Goal: Task Accomplishment & Management: Complete application form

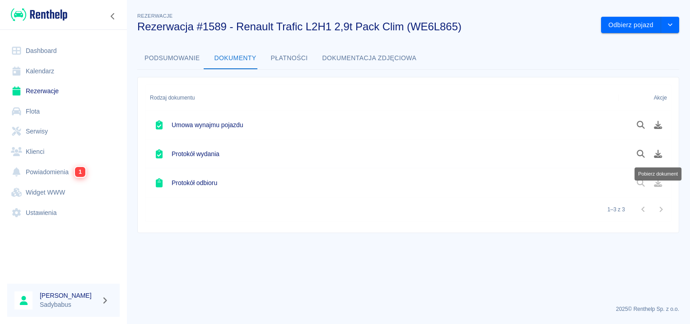
click at [46, 83] on link "Rezerwacje" at bounding box center [63, 91] width 113 height 20
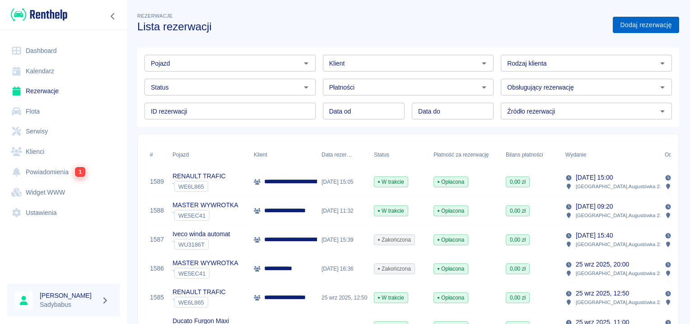
click at [639, 27] on link "Dodaj rezerwację" at bounding box center [646, 25] width 66 height 17
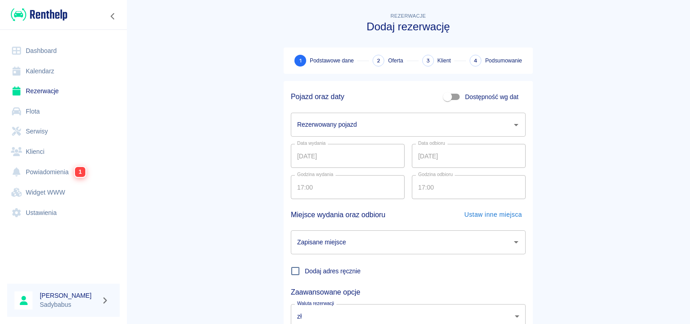
click at [409, 126] on input "Rezerwowany pojazd" at bounding box center [401, 125] width 213 height 16
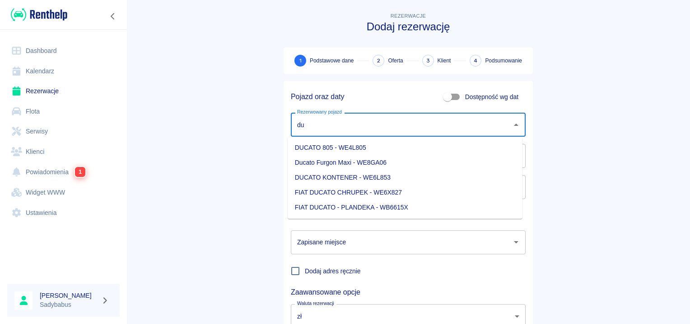
click at [351, 159] on li "Ducato Furgon Maxi - WE8GA06" at bounding box center [405, 162] width 235 height 15
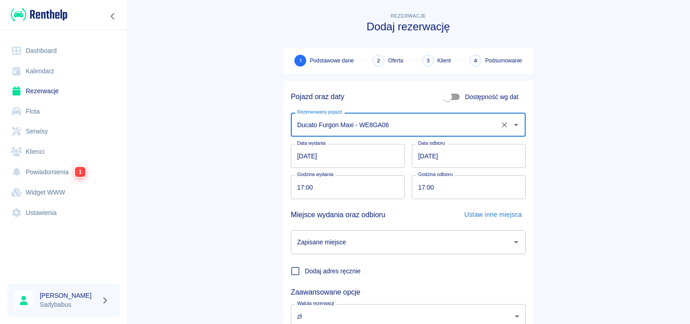
type input "Ducato Furgon Maxi - WE8GA06"
click at [296, 187] on input "17:00" at bounding box center [345, 187] width 108 height 24
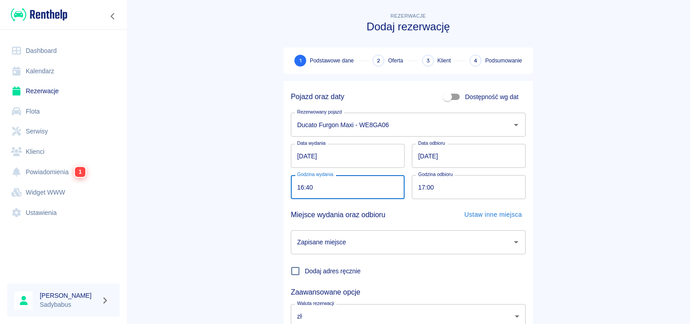
type input "16:40"
click at [418, 189] on input "17:00" at bounding box center [466, 187] width 108 height 24
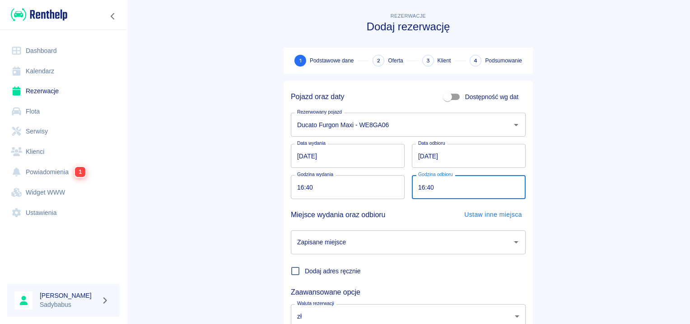
type input "16:40"
click at [373, 249] on input "Zapisane miejsce" at bounding box center [401, 242] width 213 height 16
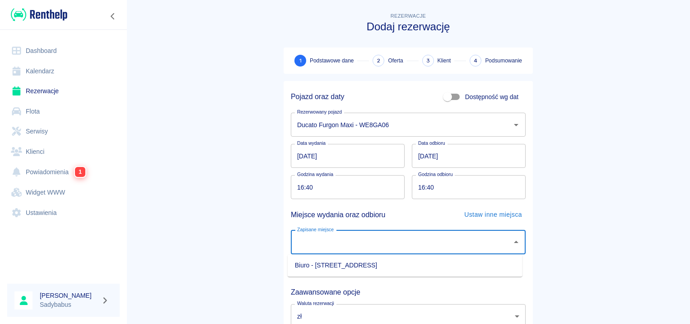
click at [367, 265] on li "Biuro - Warszawa, Augustówka 22A" at bounding box center [405, 265] width 235 height 15
type input "Biuro - Warszawa, Augustówka 22A"
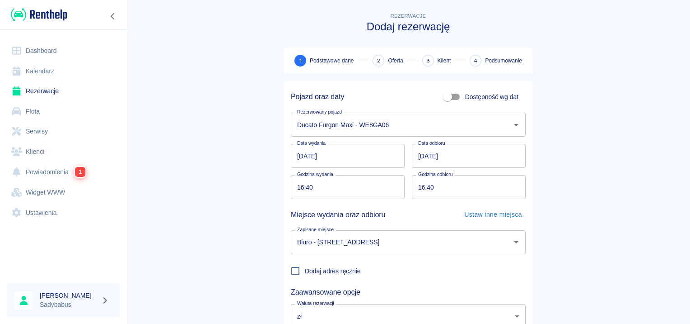
click at [661, 213] on main "Rezerwacje Dodaj rezerwację 1 Podstawowe dane 2 Oferta 3 Klient 4 Podsumowanie …" at bounding box center [409, 188] width 564 height 355
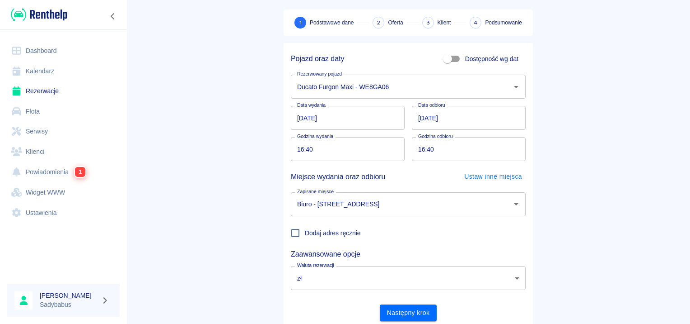
scroll to position [69, 0]
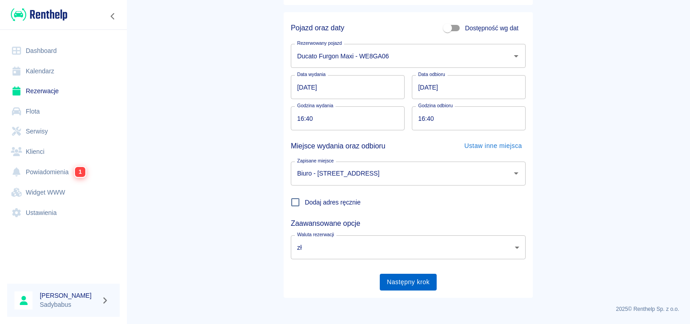
click at [413, 280] on button "Następny krok" at bounding box center [408, 281] width 57 height 17
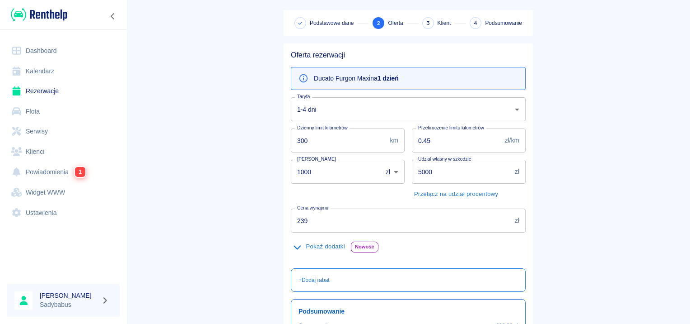
scroll to position [90, 0]
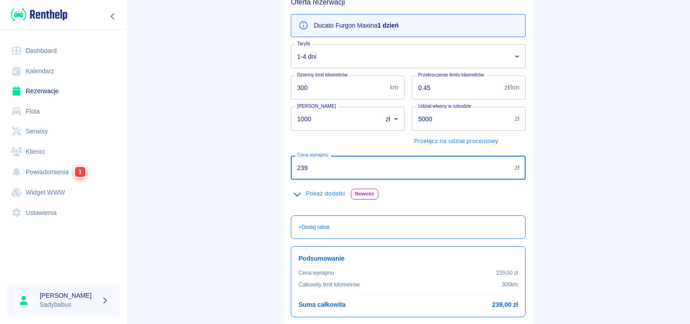
drag, startPoint x: 327, startPoint y: 161, endPoint x: 123, endPoint y: 183, distance: 204.9
click at [123, 183] on div "Dashboard Kalendarz Rezerwacje Flota Serwisy Klienci Powiadomienia 1 Widget WWW…" at bounding box center [345, 162] width 690 height 324
type input "229"
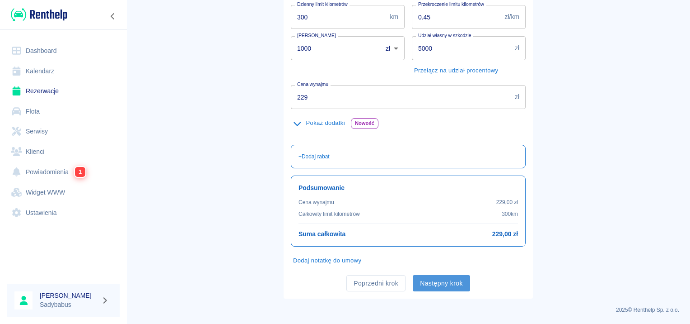
click at [427, 283] on button "Następny krok" at bounding box center [441, 283] width 57 height 17
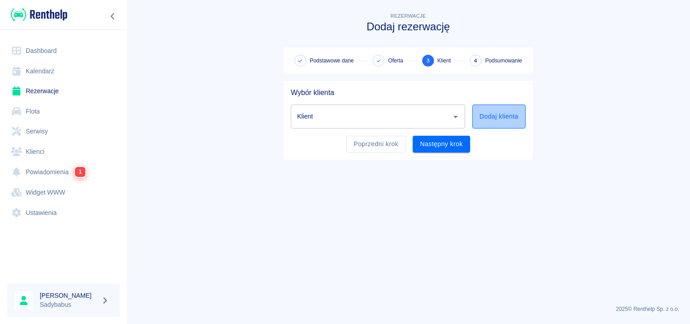
click at [483, 117] on button "Dodaj klienta" at bounding box center [499, 116] width 53 height 24
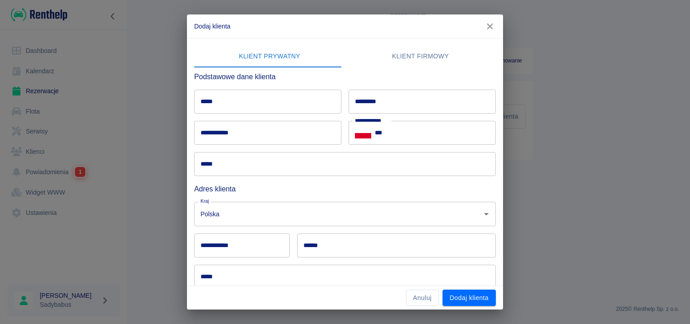
click at [316, 103] on input "*****" at bounding box center [267, 101] width 147 height 24
type input "********"
type input "******"
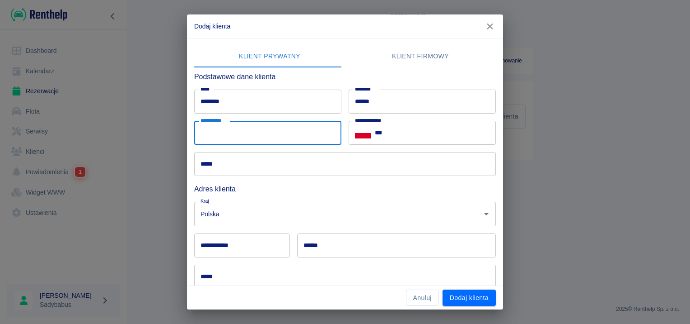
click at [211, 131] on input "**********" at bounding box center [267, 133] width 147 height 24
type input "**********"
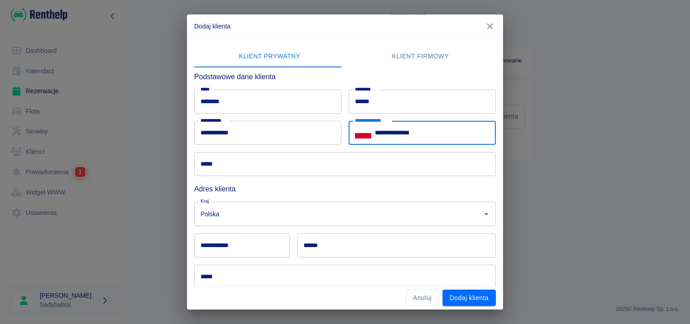
type input "**********"
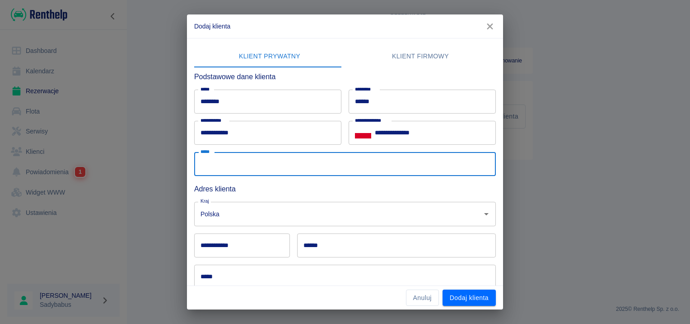
click at [215, 165] on input "*****" at bounding box center [345, 164] width 302 height 24
type input "**********"
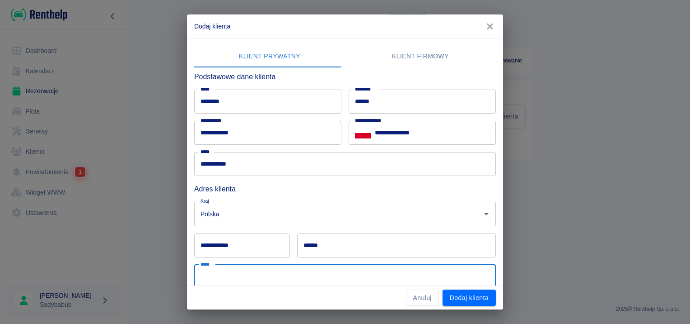
click at [312, 268] on input "*****" at bounding box center [345, 276] width 302 height 24
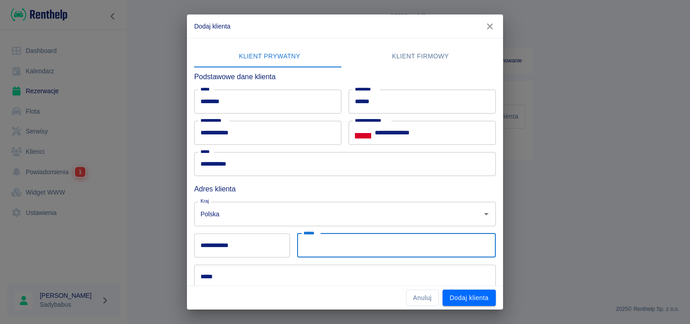
click at [425, 248] on input "******" at bounding box center [396, 245] width 199 height 24
type input "********"
click at [196, 244] on input "**********" at bounding box center [242, 245] width 96 height 24
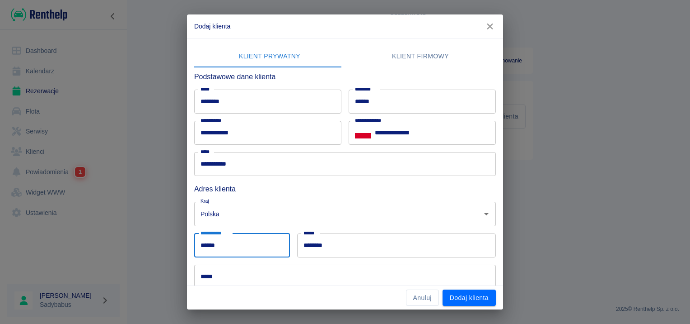
type input "******"
click at [225, 280] on input "*****" at bounding box center [345, 276] width 302 height 24
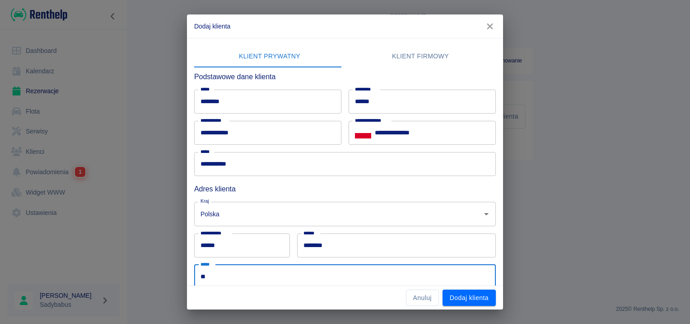
type input "*"
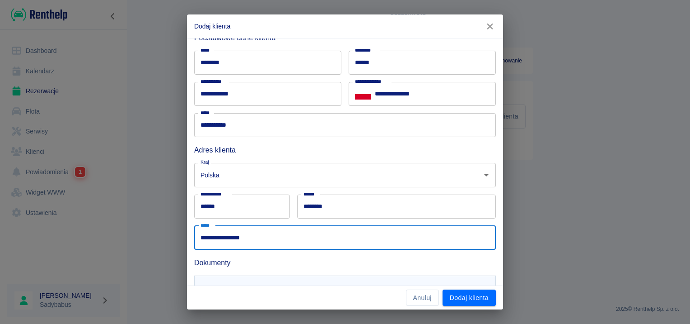
scroll to position [83, 0]
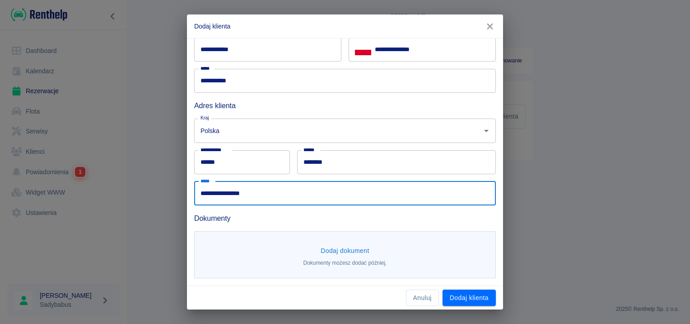
type input "**********"
click at [318, 254] on button "Dodaj dokument" at bounding box center [345, 250] width 56 height 17
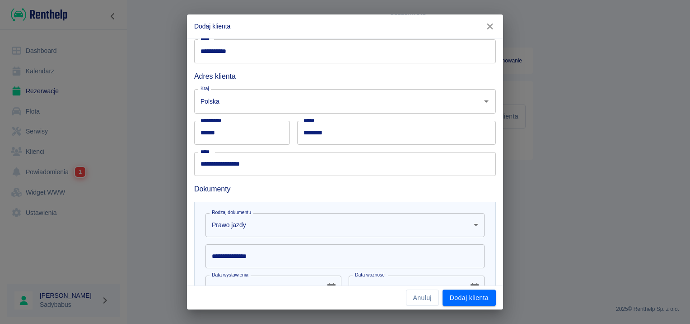
scroll to position [128, 0]
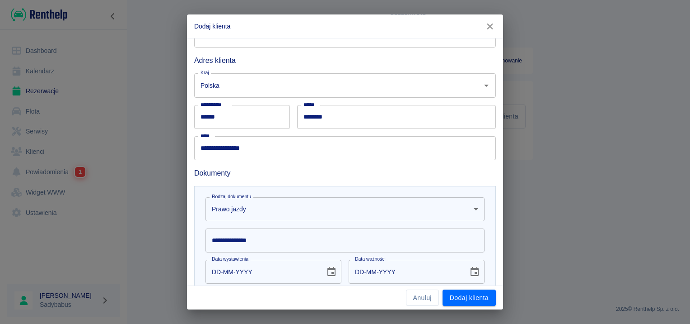
click at [249, 236] on div "**********" at bounding box center [345, 240] width 279 height 24
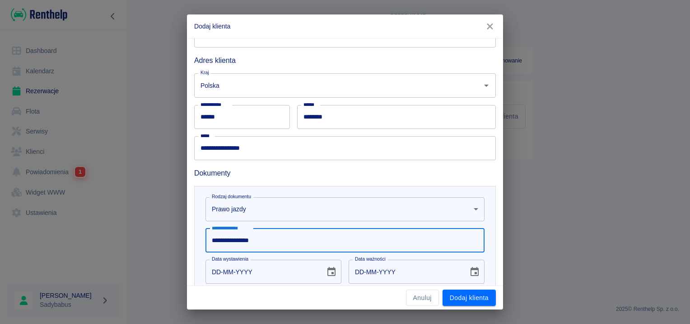
type input "**********"
click at [209, 274] on input "DD-MM-YYYY" at bounding box center [262, 271] width 113 height 24
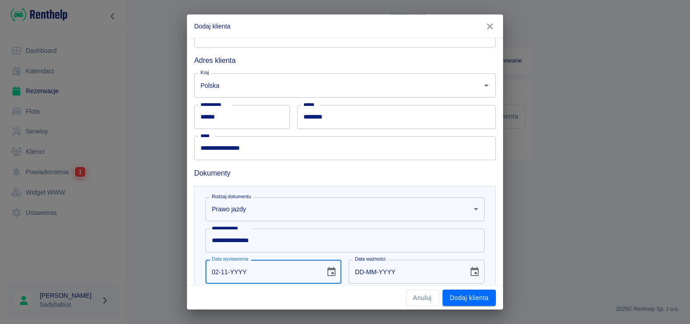
type input "02-11-0002"
type input "02-11-0012"
type input "02-11-0020"
type input "02-11-0030"
type input "02-11-0202"
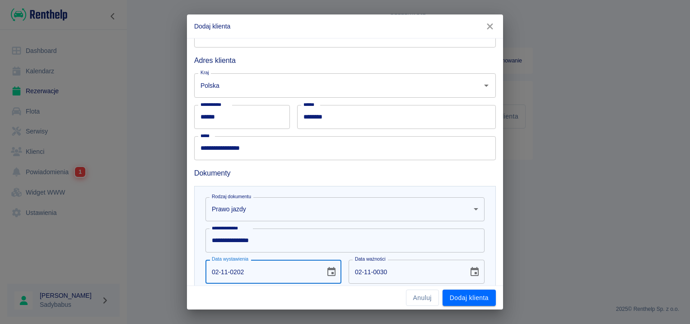
type input "02-11-0212"
type input "02-11-2021"
type input "02-11-2031"
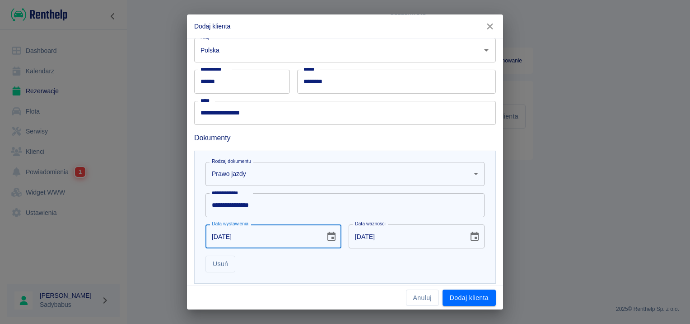
scroll to position [215, 0]
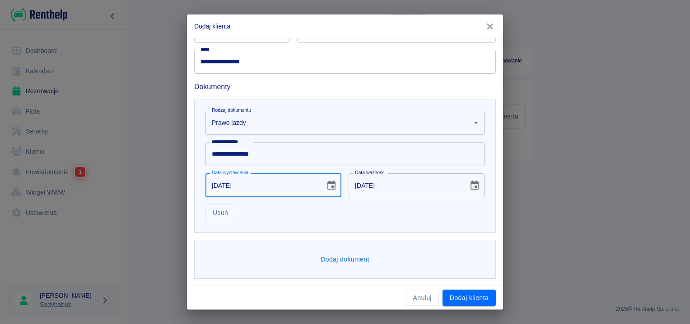
type input "02-11-2021"
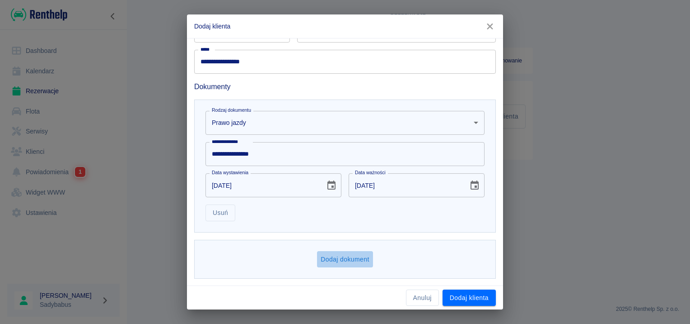
click at [317, 261] on button "Dodaj dokument" at bounding box center [345, 259] width 56 height 17
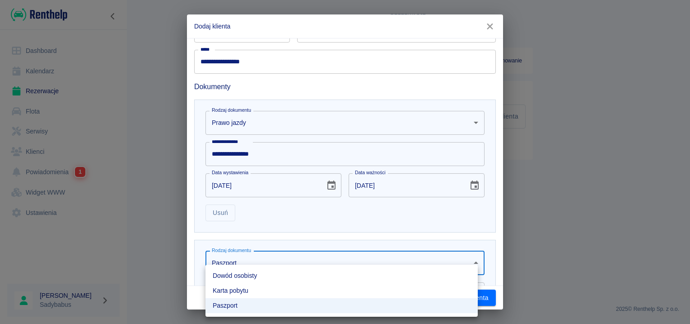
click at [312, 260] on body "**********" at bounding box center [345, 162] width 690 height 324
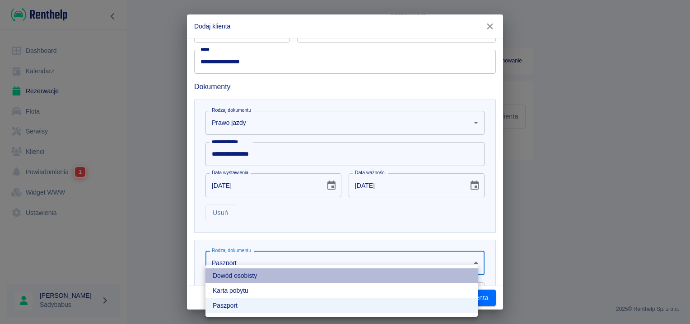
click at [293, 282] on li "Dowód osobisty" at bounding box center [342, 275] width 272 height 15
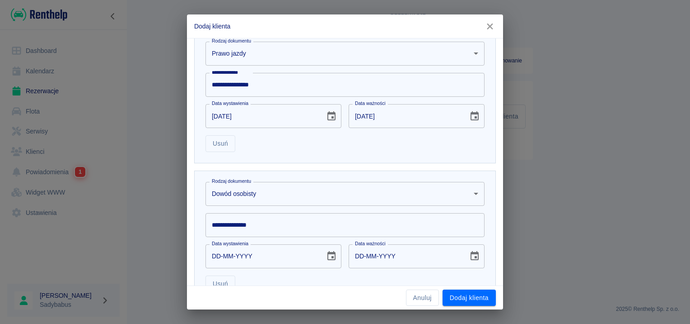
scroll to position [354, 0]
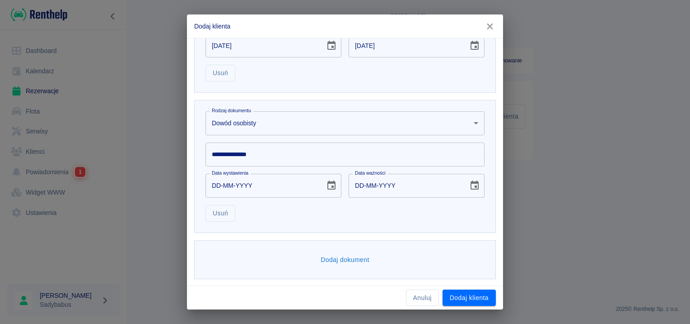
click at [225, 155] on input "**********" at bounding box center [345, 154] width 279 height 24
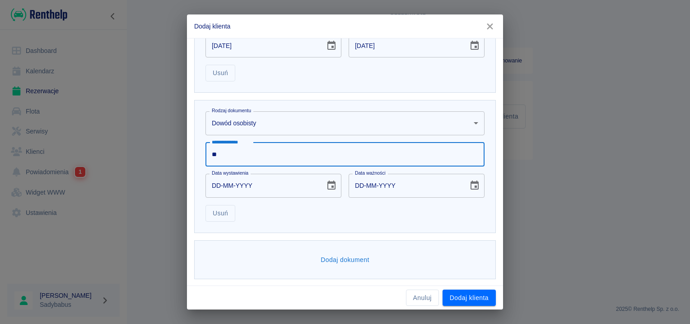
type input "*"
type input "*********"
click at [217, 182] on input "DD-MM-YYYY" at bounding box center [262, 186] width 113 height 24
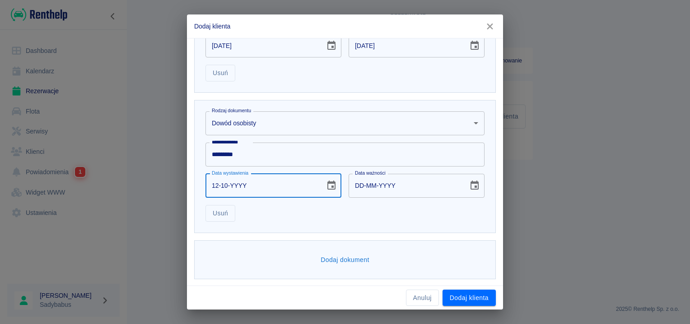
type input "12-10-0002"
type input "12-10-0012"
type input "12-10-0020"
type input "12-10-0030"
type input "12-10-0202"
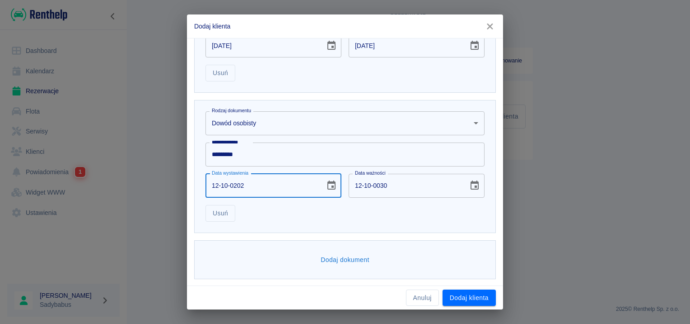
type input "12-10-0212"
type input "12-10-2021"
type input "12-10-2031"
type input "12-10-2021"
click at [469, 298] on button "Dodaj klienta" at bounding box center [469, 297] width 53 height 17
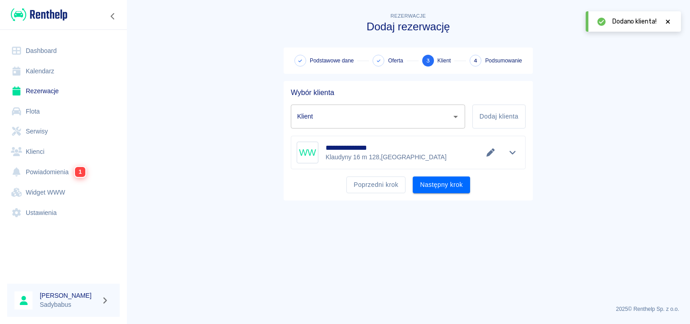
type input "Wojciech Wróbel (+48667336733)"
click at [437, 184] on button "Następny krok" at bounding box center [441, 184] width 57 height 17
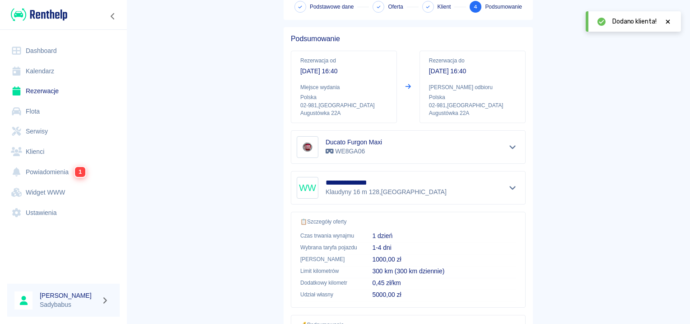
scroll to position [163, 0]
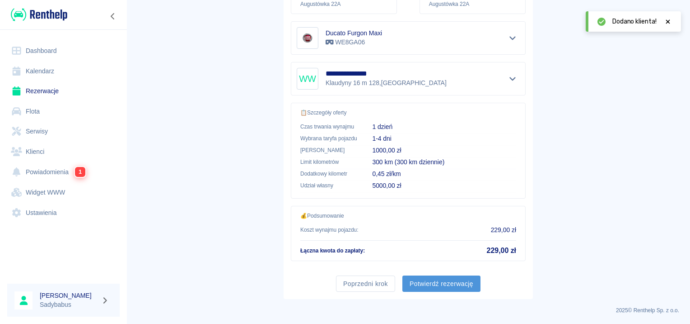
click at [436, 280] on button "Potwierdź rezerwację" at bounding box center [442, 283] width 78 height 17
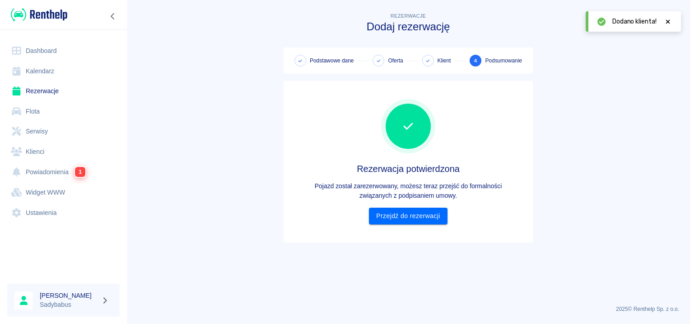
scroll to position [0, 0]
drag, startPoint x: 386, startPoint y: 216, endPoint x: 390, endPoint y: 222, distance: 7.5
click at [386, 216] on link "Przejdź do rezerwacji" at bounding box center [408, 215] width 78 height 17
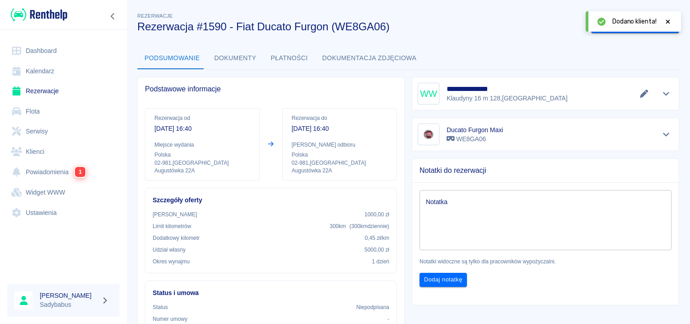
click at [665, 21] on icon at bounding box center [668, 22] width 8 height 6
click at [608, 26] on button "Wygeneruj umowę" at bounding box center [627, 25] width 70 height 17
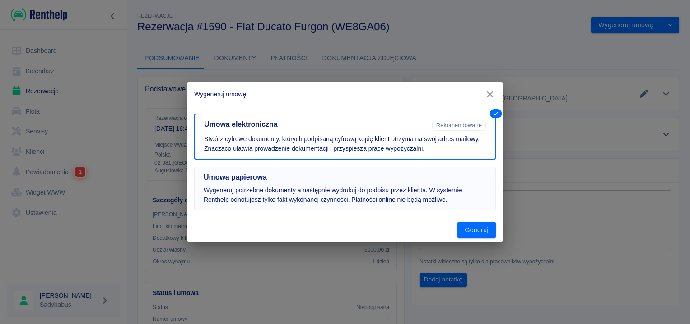
click at [302, 183] on button "Umowa papierowa Wygeneruj potrzebne dokumenty a następnie wydrukuj do podpisu p…" at bounding box center [345, 188] width 302 height 43
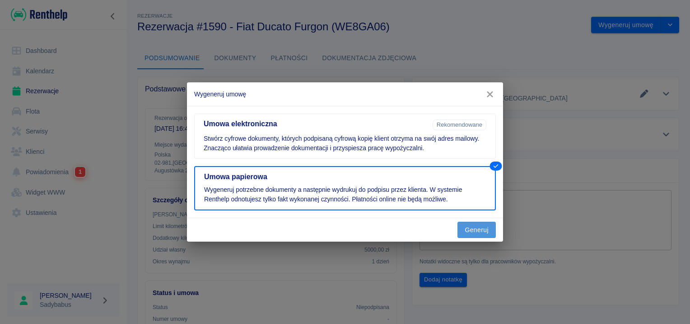
click at [466, 224] on button "Generuj" at bounding box center [477, 229] width 38 height 17
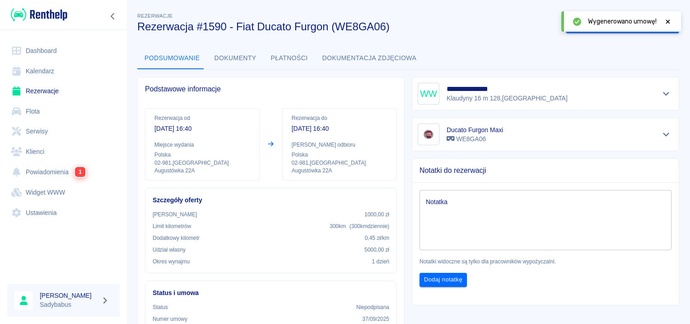
click at [668, 20] on icon at bounding box center [668, 22] width 8 height 6
click at [629, 22] on button "Oznacz: umowa podpisana" at bounding box center [613, 25] width 95 height 17
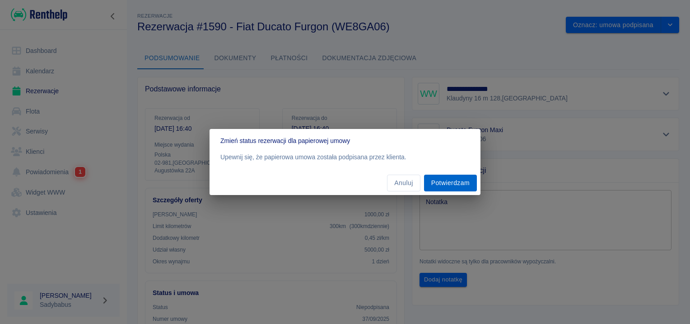
click at [456, 183] on button "Potwierdzam" at bounding box center [450, 182] width 53 height 17
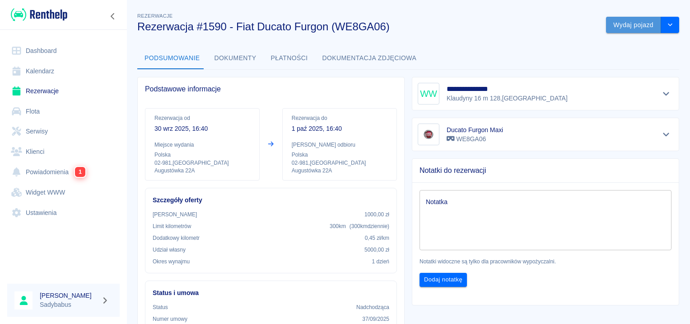
click at [613, 25] on button "Wydaj pojazd" at bounding box center [633, 25] width 55 height 17
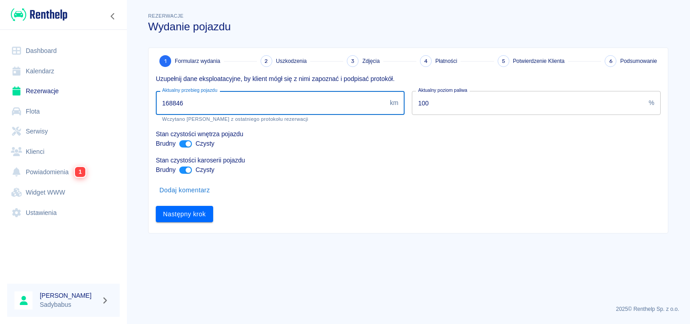
click at [218, 114] on input "168846" at bounding box center [271, 103] width 230 height 24
click at [219, 104] on input "168846" at bounding box center [271, 103] width 230 height 24
type input "169030"
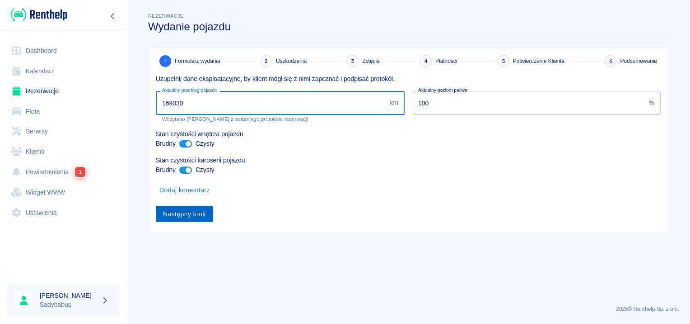
click at [192, 215] on button "Następny krok" at bounding box center [184, 214] width 57 height 17
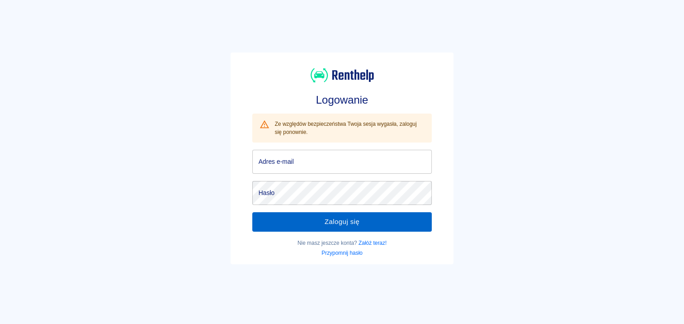
type input "biuro.spolkaass@o2.pl"
click at [292, 221] on button "Zaloguj się" at bounding box center [342, 221] width 180 height 19
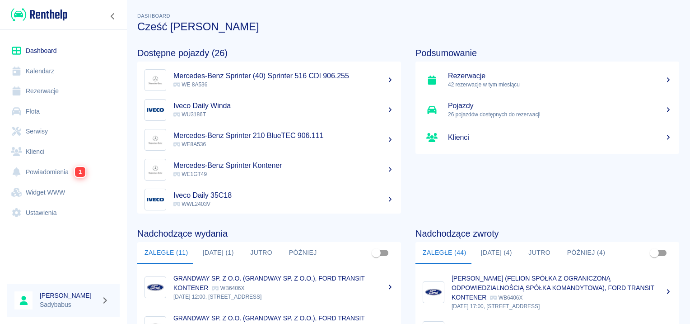
click at [37, 92] on link "Rezerwacje" at bounding box center [63, 91] width 113 height 20
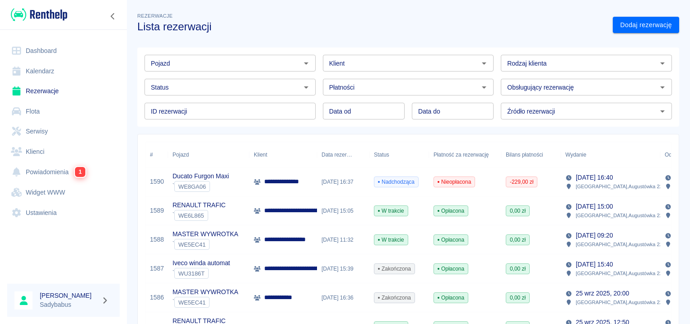
click at [300, 186] on p "**********" at bounding box center [287, 181] width 47 height 9
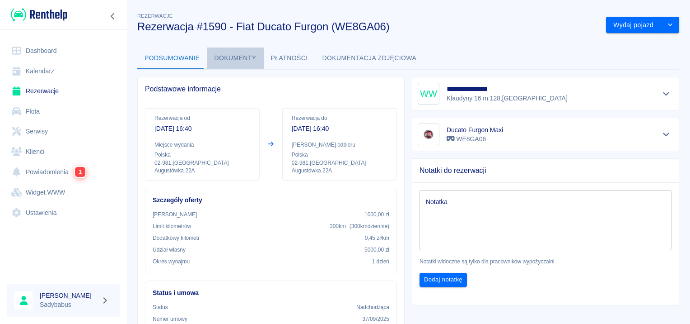
click at [239, 63] on button "Dokumenty" at bounding box center [235, 58] width 56 height 22
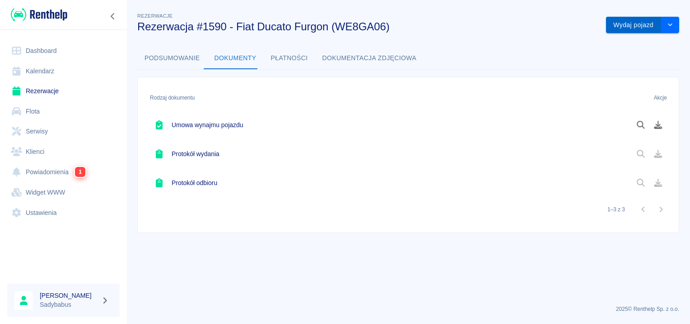
click at [631, 18] on button "Wydaj pojazd" at bounding box center [633, 25] width 55 height 17
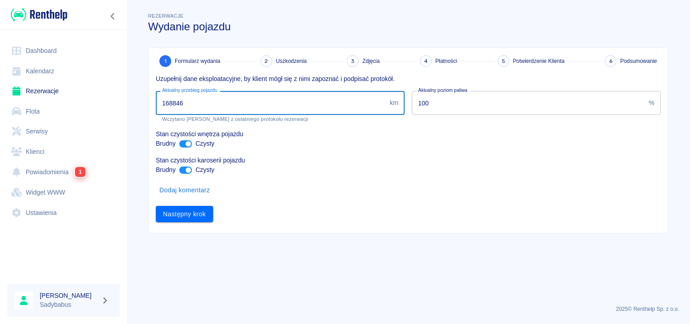
click at [263, 101] on input "168846" at bounding box center [271, 103] width 230 height 24
type input "169010"
click at [177, 203] on div "Następny krok" at bounding box center [405, 210] width 512 height 24
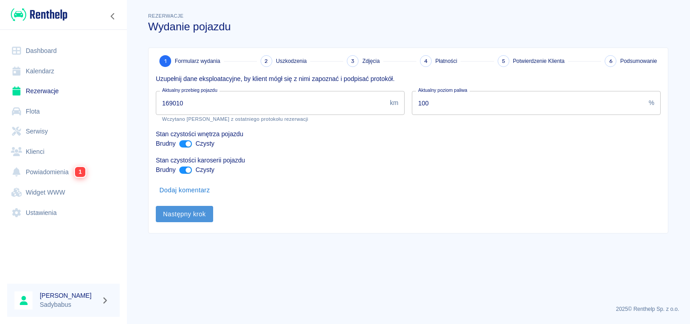
click at [179, 207] on button "Następny krok" at bounding box center [184, 214] width 57 height 17
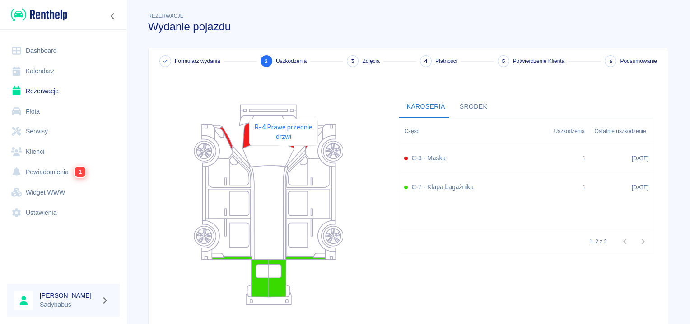
scroll to position [83, 0]
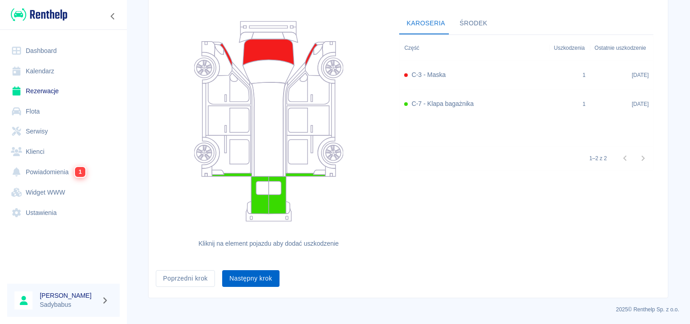
drag, startPoint x: 242, startPoint y: 287, endPoint x: 240, endPoint y: 280, distance: 7.4
click at [242, 286] on div "Formularz wydania 2 Uszkodzenia 3 Zdjęcia 4 Płatności 5 Potwierdzenie Klienta 6…" at bounding box center [409, 131] width 520 height 333
click at [240, 277] on button "Następny krok" at bounding box center [250, 278] width 57 height 17
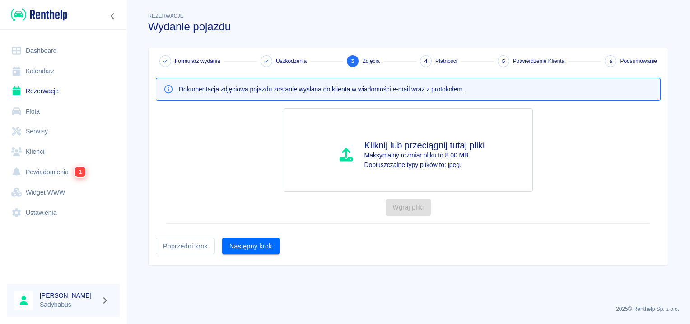
scroll to position [0, 0]
click at [265, 249] on button "Następny krok" at bounding box center [250, 246] width 57 height 17
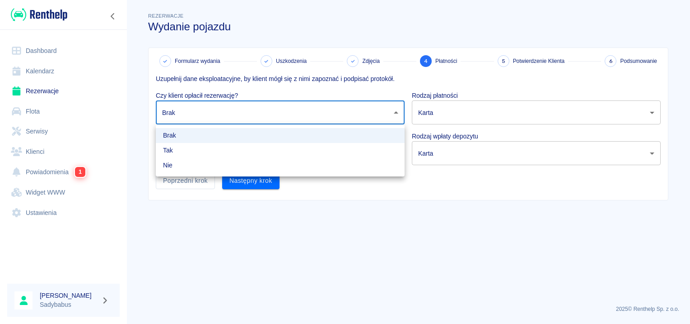
click at [240, 108] on body "Używamy plików Cookies, by zapewnić Ci najlepsze możliwe doświadczenie. Aby dow…" at bounding box center [345, 162] width 690 height 324
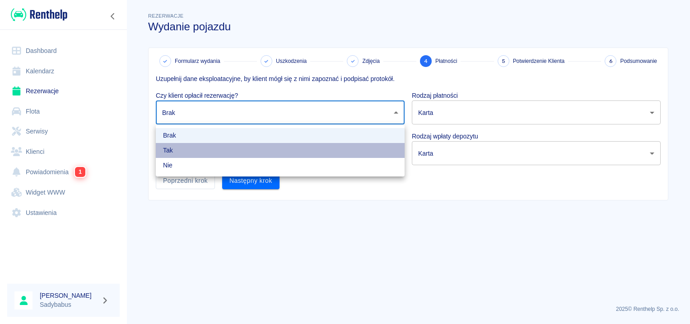
click at [227, 154] on li "Tak" at bounding box center [280, 150] width 249 height 15
type input "true"
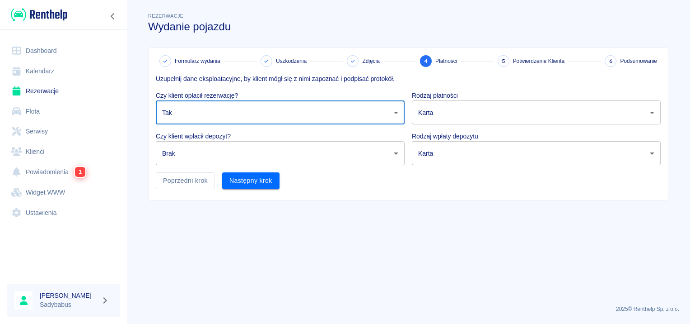
click at [227, 155] on body "Używamy plików Cookies, by zapewnić Ci najlepsze możliwe doświadczenie. Aby dow…" at bounding box center [345, 162] width 690 height 324
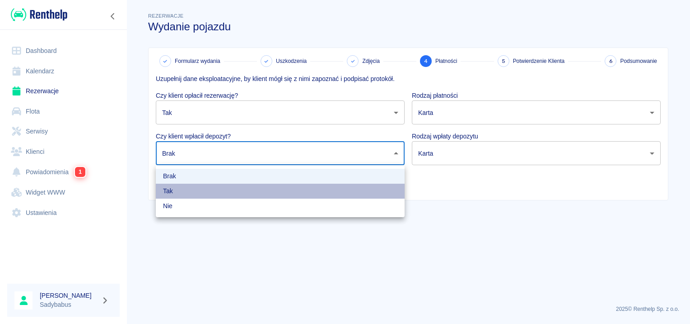
click at [215, 192] on li "Tak" at bounding box center [280, 190] width 249 height 15
type input "true"
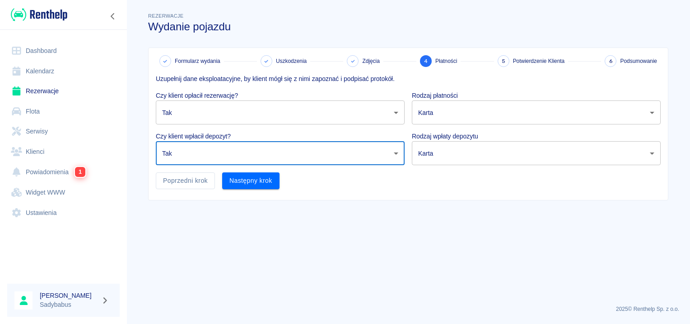
click at [465, 109] on body "Używamy plików Cookies, by zapewnić Ci najlepsze możliwe doświadczenie. Aby dow…" at bounding box center [345, 162] width 690 height 324
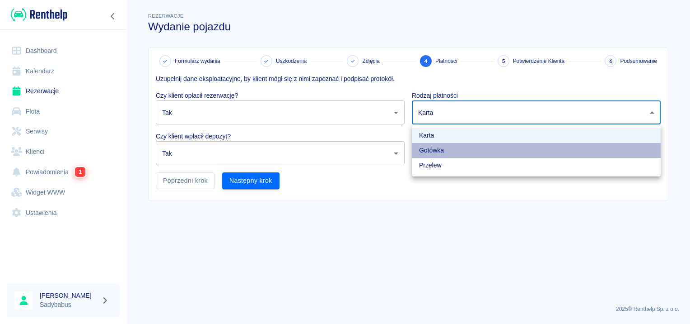
click at [428, 150] on li "Gotówka" at bounding box center [536, 150] width 249 height 15
type input "cash"
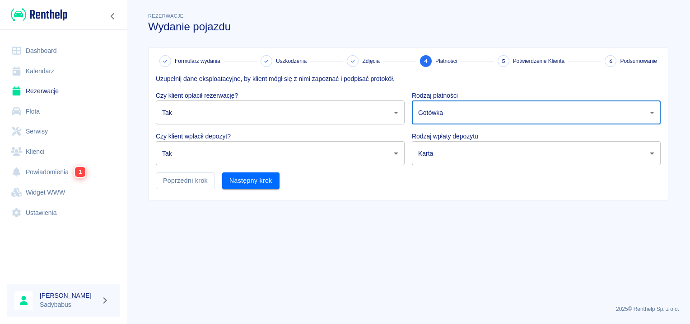
click at [431, 149] on body "Używamy plików Cookies, by zapewnić Ci najlepsze możliwe doświadczenie. Aby dow…" at bounding box center [345, 162] width 690 height 324
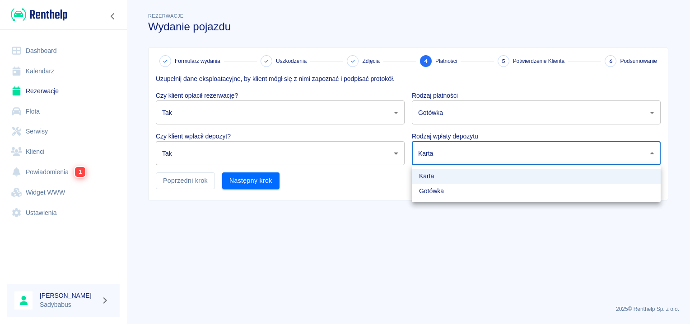
click at [432, 188] on li "Gotówka" at bounding box center [536, 190] width 249 height 15
type input "cash"
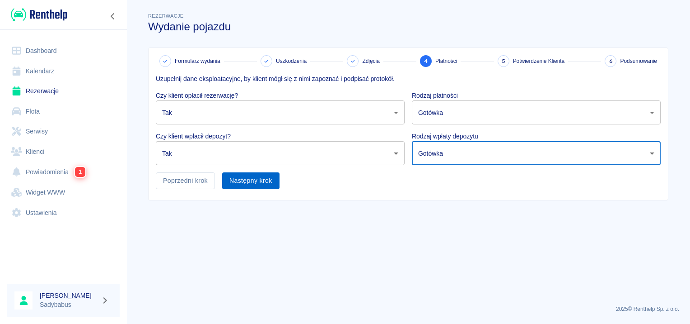
click at [251, 184] on button "Następny krok" at bounding box center [250, 180] width 57 height 17
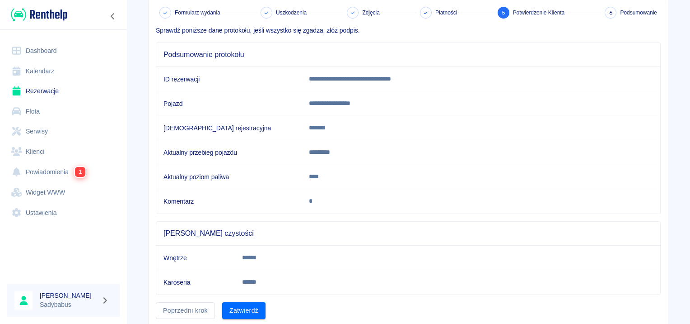
scroll to position [79, 0]
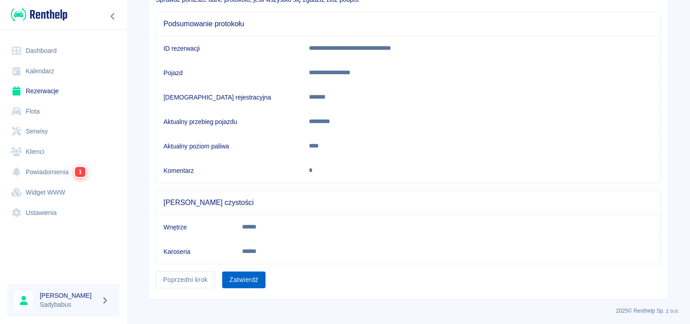
click at [235, 273] on button "Zatwierdź" at bounding box center [243, 279] width 43 height 17
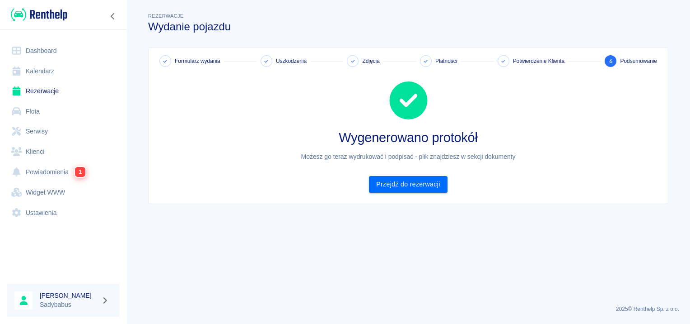
drag, startPoint x: 456, startPoint y: 178, endPoint x: 450, endPoint y: 178, distance: 6.3
click at [455, 178] on div "Wygenerowano protokół Możesz go teraz wydrukować i podpisać - plik znajdziesz w…" at bounding box center [405, 130] width 512 height 126
click at [445, 178] on link "Przejdź do rezerwacji" at bounding box center [408, 184] width 78 height 17
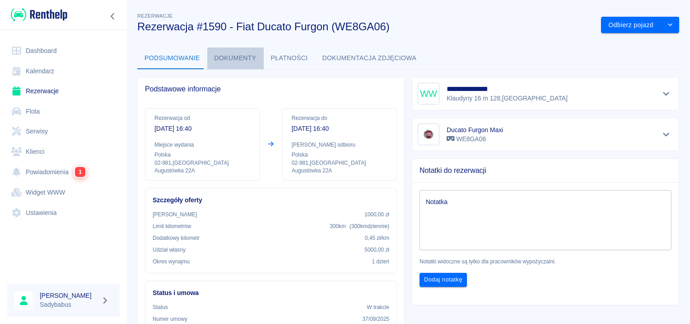
click at [240, 60] on button "Dokumenty" at bounding box center [235, 58] width 56 height 22
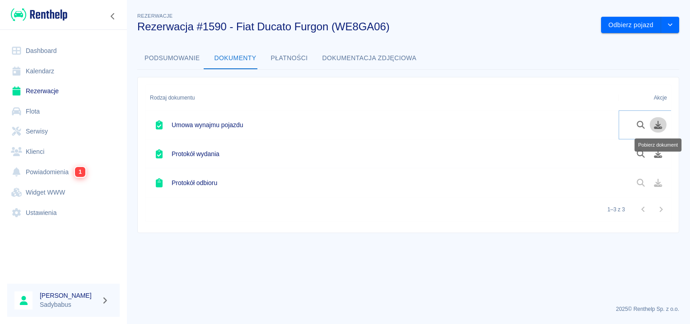
click at [653, 124] on icon "Pobierz dokument" at bounding box center [658, 125] width 10 height 8
click at [657, 155] on icon "Pobierz dokument" at bounding box center [659, 154] width 8 height 8
click at [658, 157] on icon "Pobierz dokument" at bounding box center [659, 154] width 8 height 8
